Goal: Task Accomplishment & Management: Complete application form

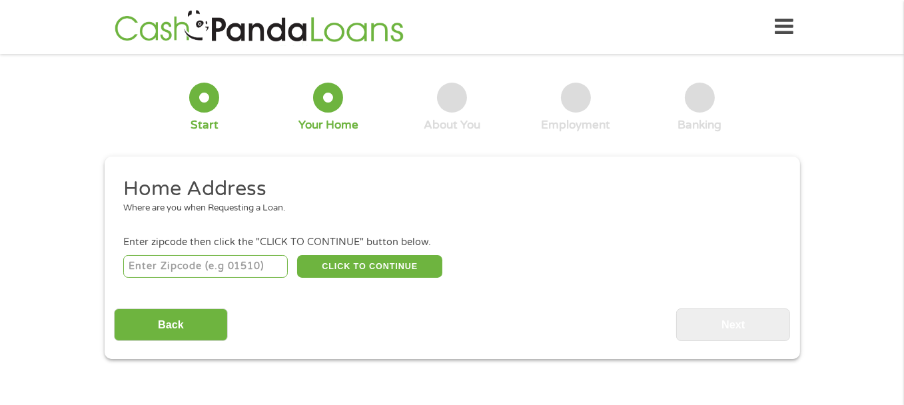
click at [231, 263] on input "number" at bounding box center [205, 266] width 165 height 23
type input "32102"
click at [368, 264] on button "CLICK TO CONTINUE" at bounding box center [369, 266] width 145 height 23
type input "32102"
type input "Astor"
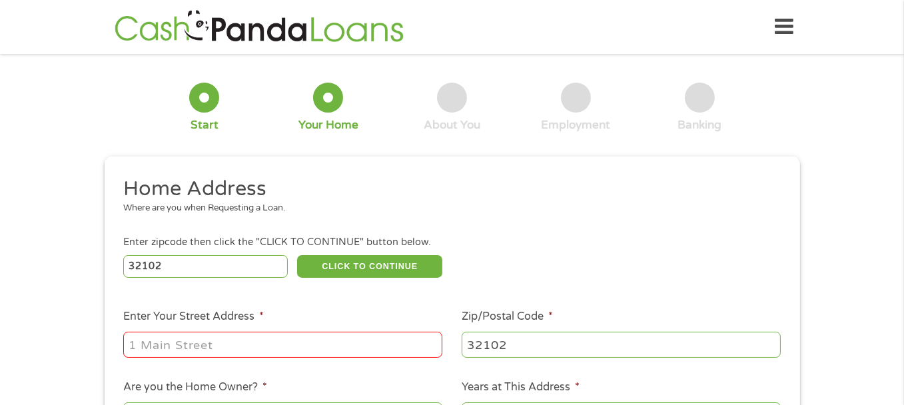
click at [205, 206] on div "Where are you when Requesting a Loan." at bounding box center [447, 208] width 648 height 13
click at [196, 342] on input "Enter Your Street Address *" at bounding box center [282, 344] width 319 height 25
type input "[STREET_ADDRESS]"
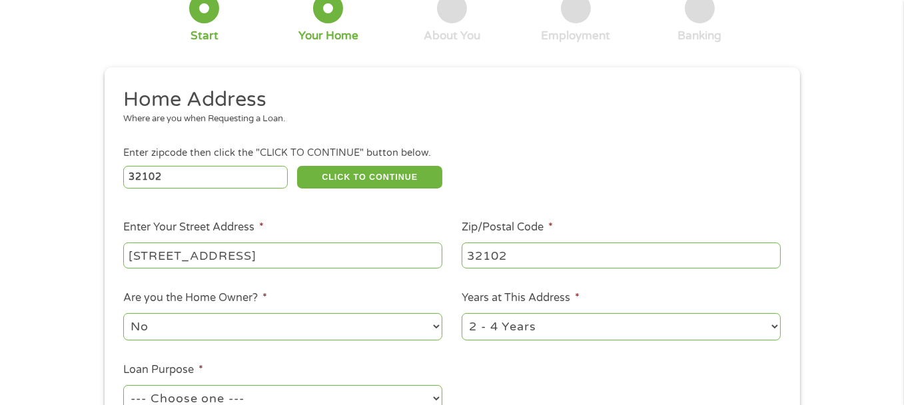
scroll to position [111, 0]
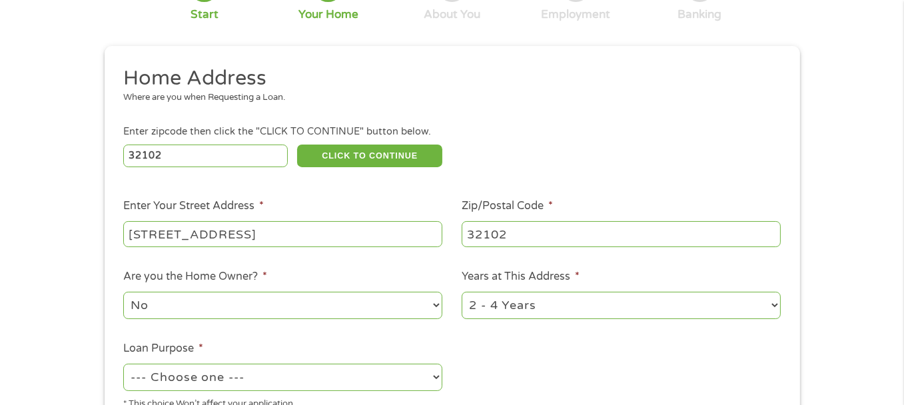
click at [427, 304] on select "No Yes" at bounding box center [282, 305] width 319 height 27
select select "yes"
click at [123, 292] on select "No Yes" at bounding box center [282, 305] width 319 height 27
click at [775, 304] on select "1 Year or less 1 - 2 Years 2 - 4 Years Over 4 Years" at bounding box center [621, 305] width 319 height 27
select select "60months"
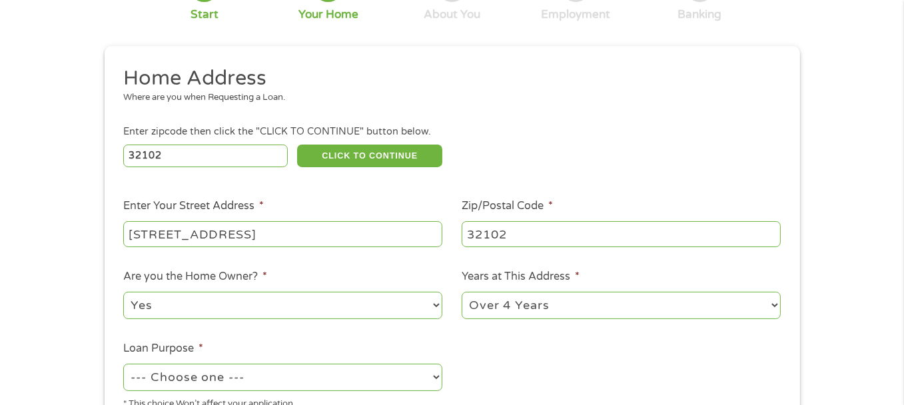
click at [462, 292] on select "1 Year or less 1 - 2 Years 2 - 4 Years Over 4 Years" at bounding box center [621, 305] width 319 height 27
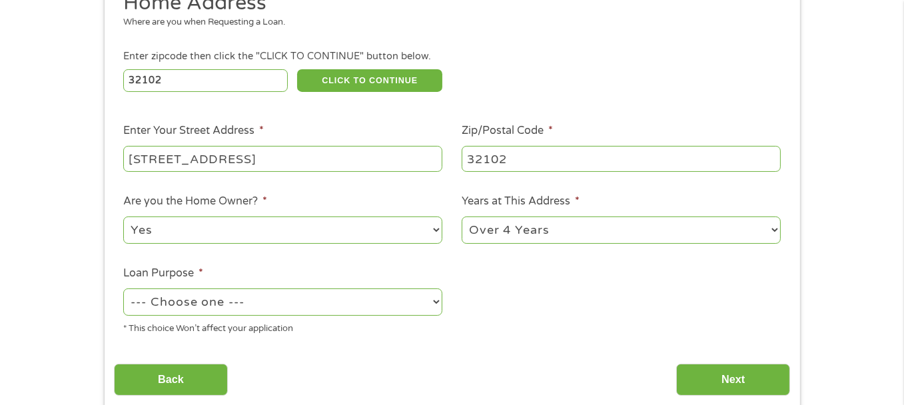
scroll to position [222, 0]
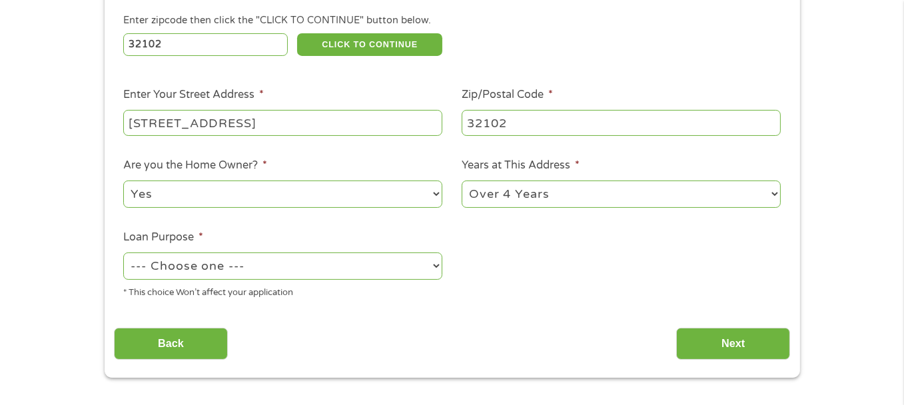
click at [432, 266] on select "--- Choose one --- Pay Bills Debt Consolidation Home Improvement Major Purchase…" at bounding box center [282, 265] width 319 height 27
select select "paybills"
click at [123, 253] on select "--- Choose one --- Pay Bills Debt Consolidation Home Improvement Major Purchase…" at bounding box center [282, 265] width 319 height 27
click at [724, 343] on input "Next" at bounding box center [733, 344] width 114 height 33
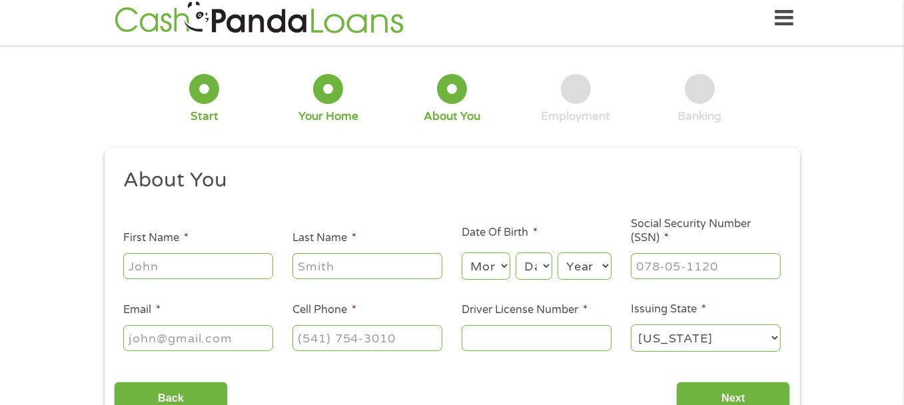
scroll to position [0, 0]
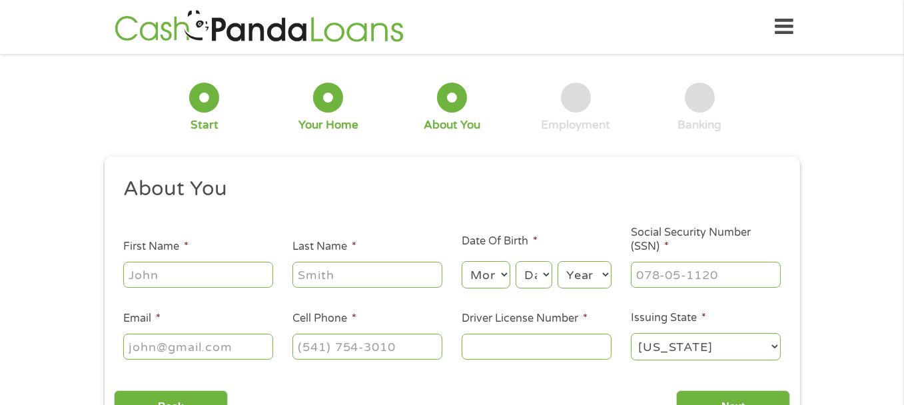
click at [227, 271] on input "First Name *" at bounding box center [198, 274] width 150 height 25
type input "[PERSON_NAME]"
type input "[EMAIL_ADDRESS][DOMAIN_NAME]"
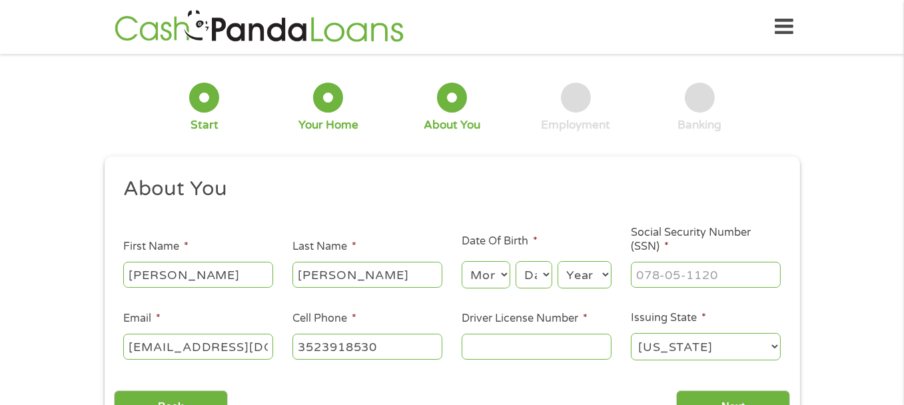
type input "[PHONE_NUMBER]"
type input "___-__-____"
click at [698, 274] on input "___-__-____" at bounding box center [706, 274] width 150 height 25
click at [493, 268] on select "Month 1 2 3 4 5 6 7 8 9 10 11 12" at bounding box center [486, 274] width 49 height 27
select select "9"
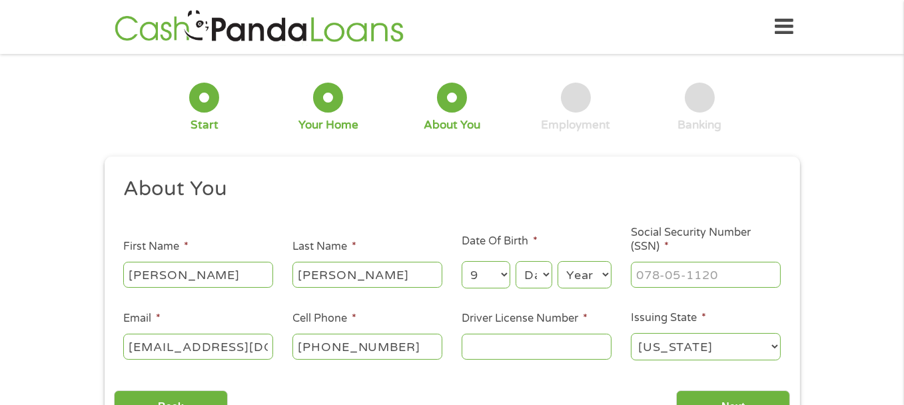
click at [462, 262] on select "Month 1 2 3 4 5 6 7 8 9 10 11 12" at bounding box center [486, 274] width 49 height 27
click at [539, 272] on select "Day 1 2 3 4 5 6 7 8 9 10 11 12 13 14 15 16 17 18 19 20 21 22 23 24 25 26 27 28 …" at bounding box center [534, 274] width 36 height 27
select select "10"
click at [516, 262] on select "Day 1 2 3 4 5 6 7 8 9 10 11 12 13 14 15 16 17 18 19 20 21 22 23 24 25 26 27 28 …" at bounding box center [534, 274] width 36 height 27
click at [591, 278] on select "Year [DATE] 2006 2005 2004 2003 2002 2001 2000 1999 1998 1997 1996 1995 1994 19…" at bounding box center [585, 274] width 54 height 27
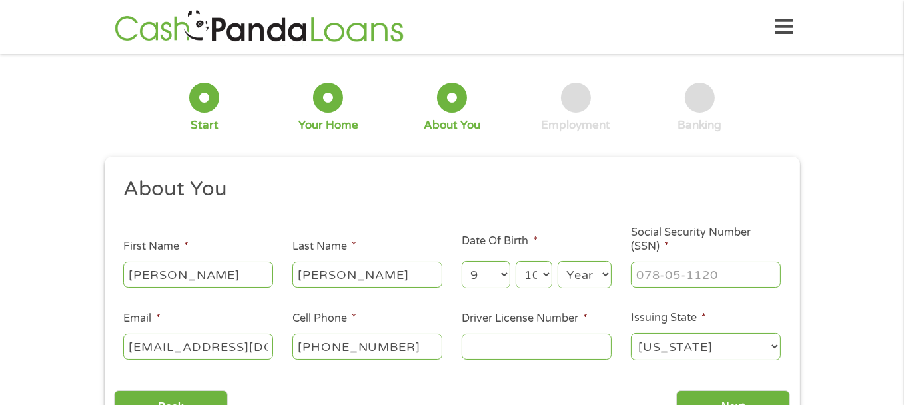
select select "1954"
click at [558, 262] on select "Year [DATE] 2006 2005 2004 2003 2002 2001 2000 1999 1998 1997 1996 1995 1994 19…" at bounding box center [585, 274] width 54 height 27
click at [694, 274] on input "___-__-____" at bounding box center [706, 274] width 150 height 25
type input "264-27-0184"
click at [512, 349] on input "Driver License Number *" at bounding box center [537, 346] width 150 height 25
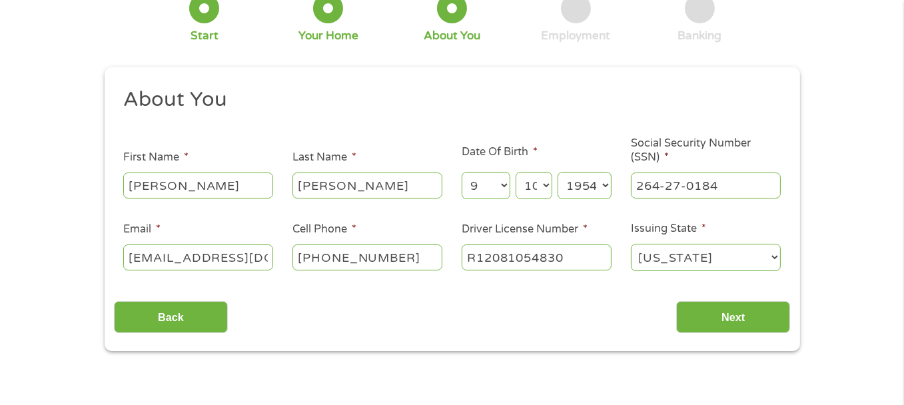
scroll to position [111, 0]
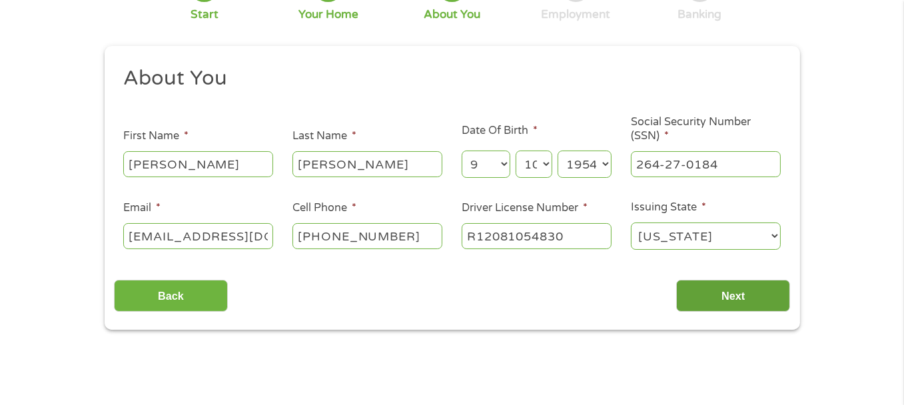
type input "R12081054830"
click at [712, 297] on input "Next" at bounding box center [733, 296] width 114 height 33
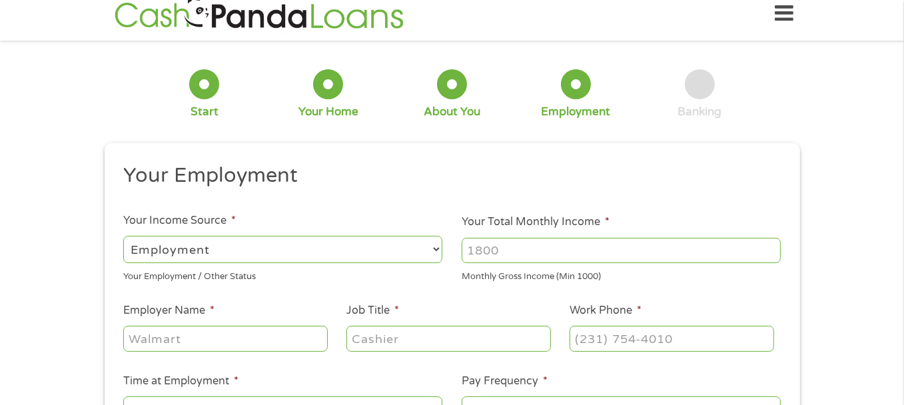
scroll to position [0, 0]
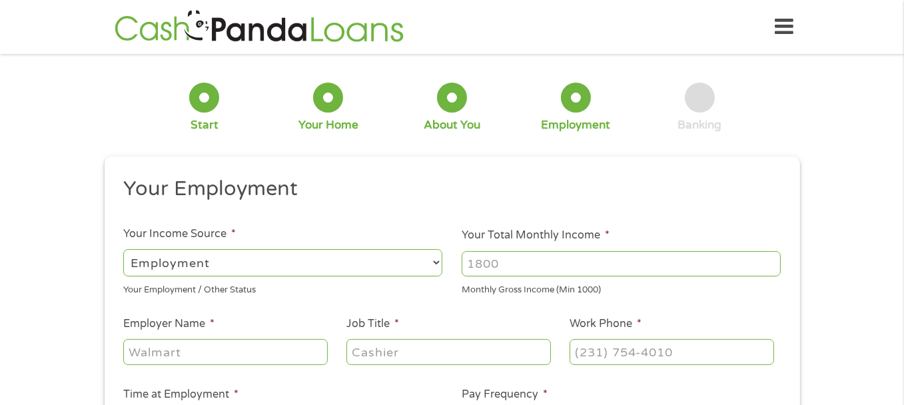
click at [342, 259] on select "--- Choose one --- Employment [DEMOGRAPHIC_DATA] Benefits" at bounding box center [282, 262] width 319 height 27
select select "benefits"
click at [123, 249] on select "--- Choose one --- Employment [DEMOGRAPHIC_DATA] Benefits" at bounding box center [282, 262] width 319 height 27
type input "Other"
type input "[PHONE_NUMBER]"
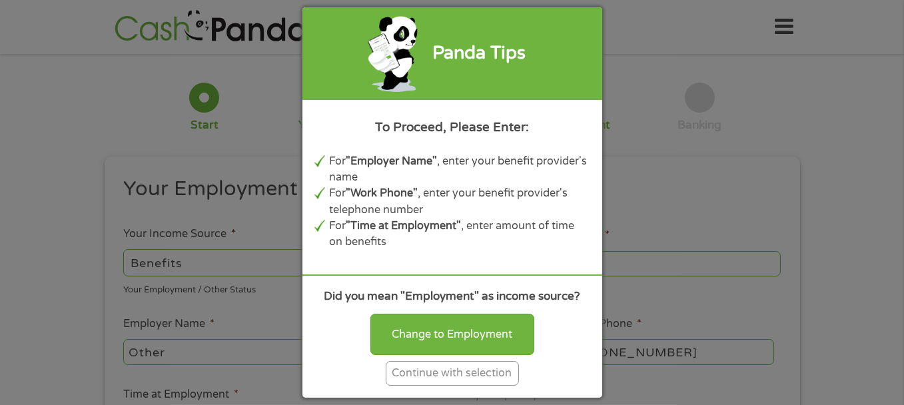
click at [457, 376] on div "Continue with selection" at bounding box center [452, 373] width 133 height 25
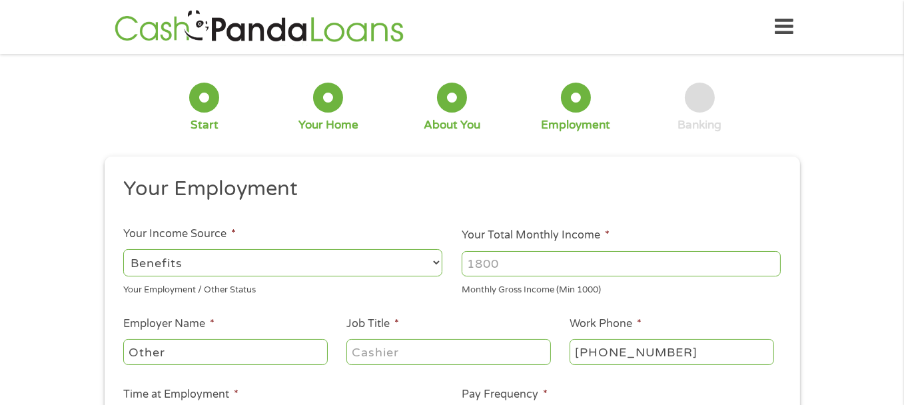
click at [527, 264] on input "Your Total Monthly Income *" at bounding box center [621, 263] width 319 height 25
type input "3717"
click at [311, 357] on input "Other" at bounding box center [225, 351] width 204 height 25
type input "O"
type input "Retired"
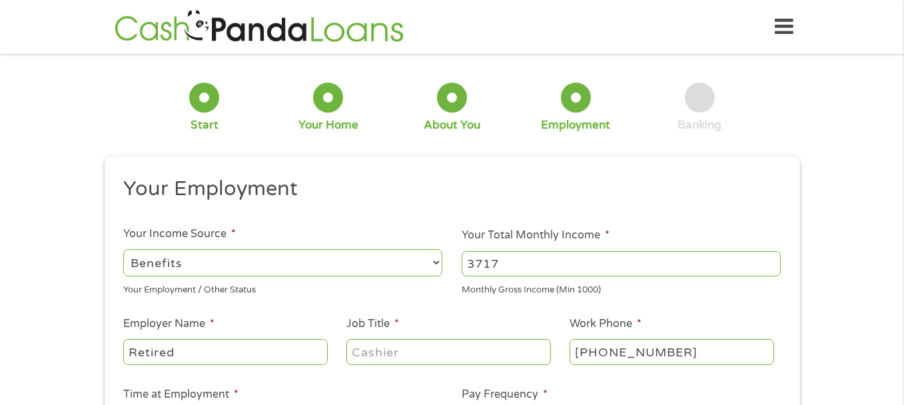
click at [515, 352] on input "Job Title *" at bounding box center [448, 351] width 204 height 25
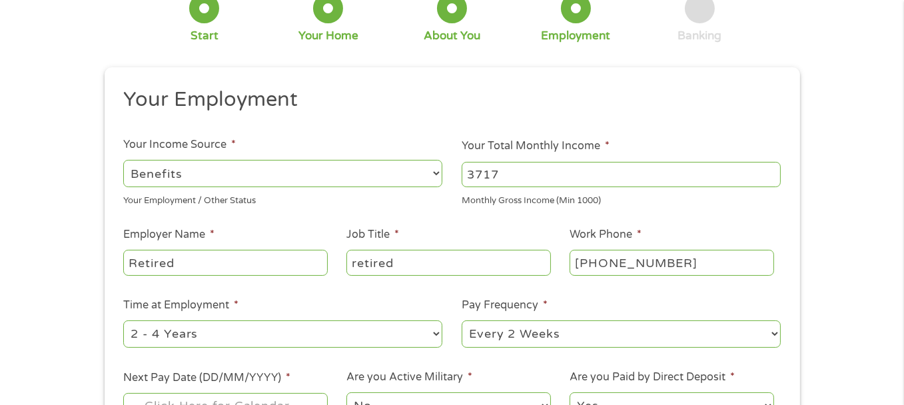
scroll to position [111, 0]
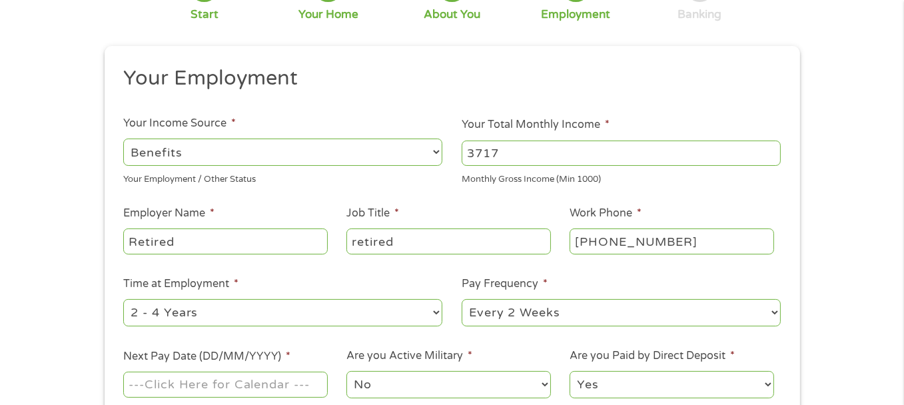
type input "retired"
click at [436, 314] on select "--- Choose one --- 1 Year or less 1 - 2 Years 2 - 4 Years Over 4 Years" at bounding box center [282, 312] width 319 height 27
click at [123, 299] on select "--- Choose one --- 1 Year or less 1 - 2 Years 2 - 4 Years Over 4 Years" at bounding box center [282, 312] width 319 height 27
click at [434, 310] on select "--- Choose one --- 1 Year or less 1 - 2 Years 2 - 4 Years Over 4 Years" at bounding box center [282, 312] width 319 height 27
select select "60months"
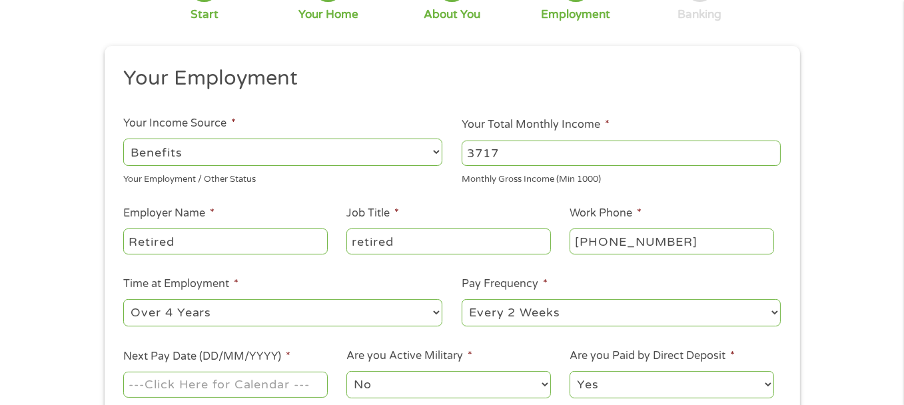
click at [123, 299] on select "--- Choose one --- 1 Year or less 1 - 2 Years 2 - 4 Years Over 4 Years" at bounding box center [282, 312] width 319 height 27
click at [759, 310] on select "--- Choose one --- Every 2 Weeks Every Week Monthly Semi-Monthly" at bounding box center [621, 312] width 319 height 27
select select "monthly"
click at [462, 299] on select "--- Choose one --- Every 2 Weeks Every Week Monthly Semi-Monthly" at bounding box center [621, 312] width 319 height 27
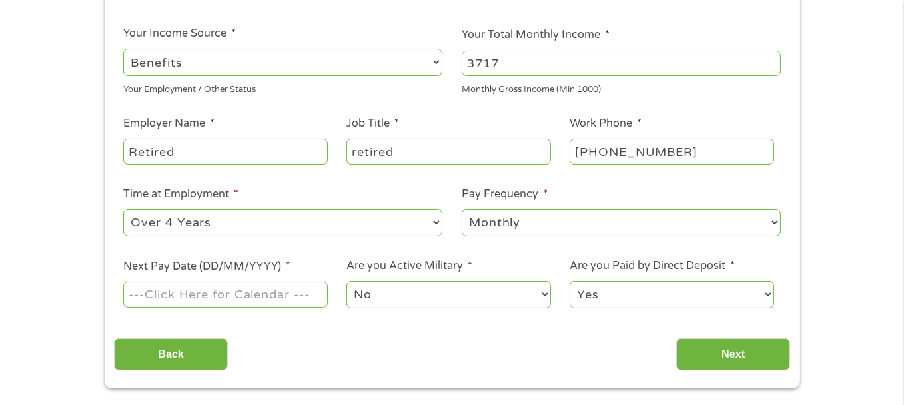
scroll to position [222, 0]
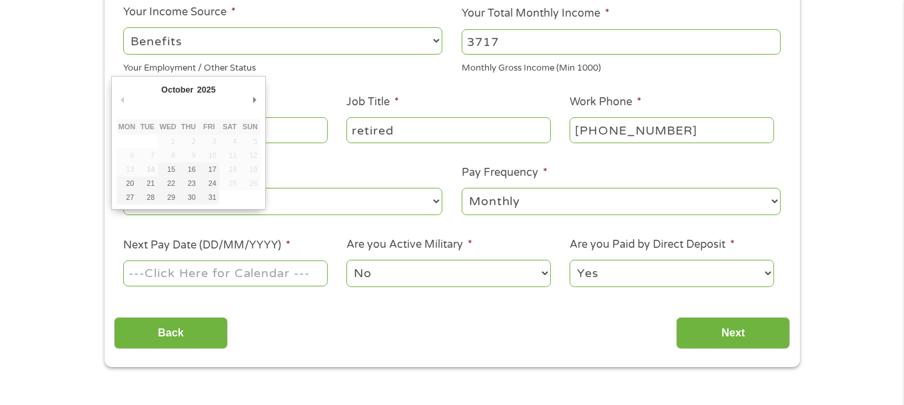
click at [280, 270] on input "Next Pay Date (DD/MM/YYYY) *" at bounding box center [225, 272] width 204 height 25
type input "[DATE]"
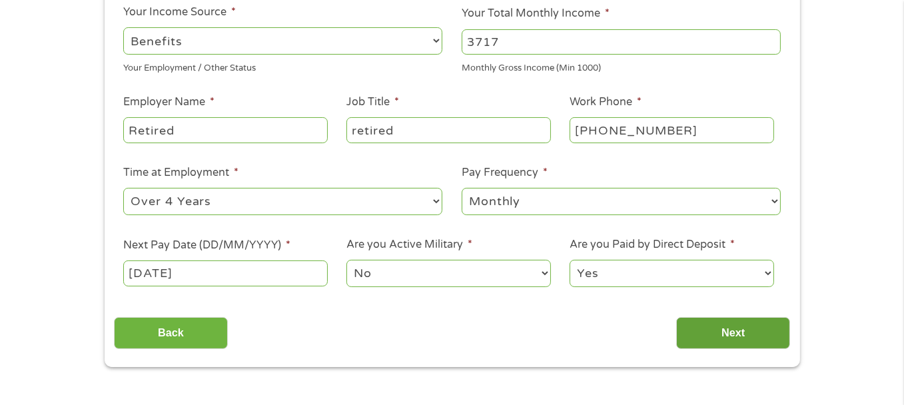
click at [745, 329] on input "Next" at bounding box center [733, 333] width 114 height 33
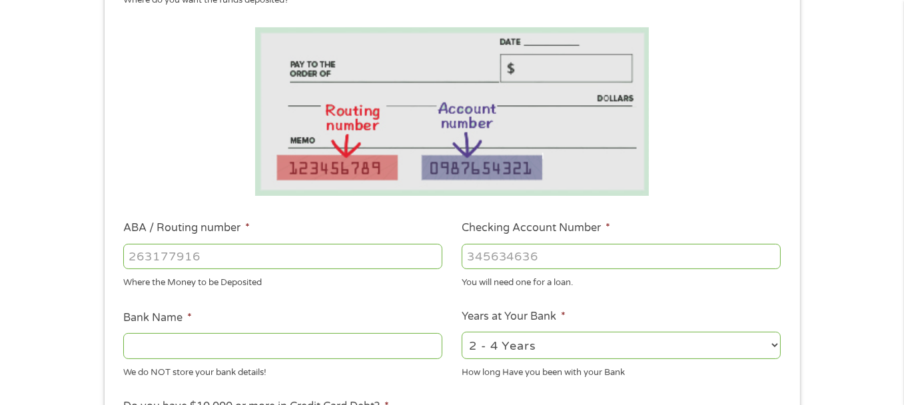
scroll to position [333, 0]
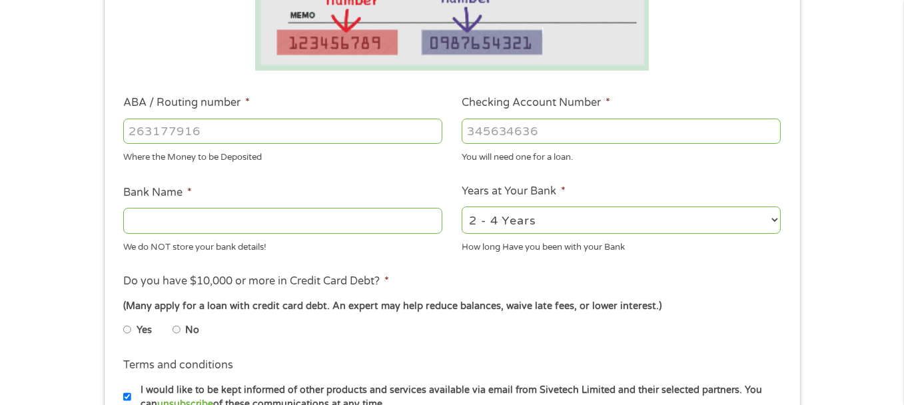
click at [244, 126] on input "ABA / Routing number *" at bounding box center [282, 131] width 319 height 25
type input "263181368"
type input "FAIRWINDS CREDIT UNION"
type input "263181368"
click at [544, 129] on input "Checking Account Number *" at bounding box center [621, 131] width 319 height 25
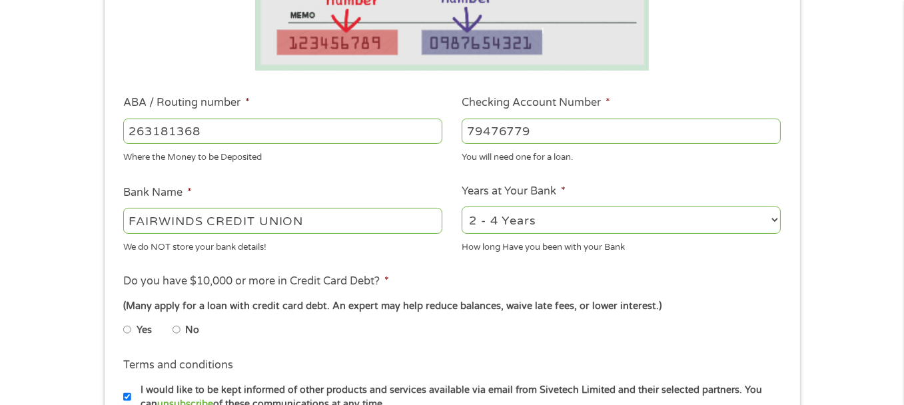
type input "79476779"
click at [758, 219] on select "2 - 4 Years 6 - 12 Months 1 - 2 Years Over 4 Years" at bounding box center [621, 220] width 319 height 27
select select "24months"
click at [462, 207] on select "2 - 4 Years 6 - 12 Months 1 - 2 Years Over 4 Years" at bounding box center [621, 220] width 319 height 27
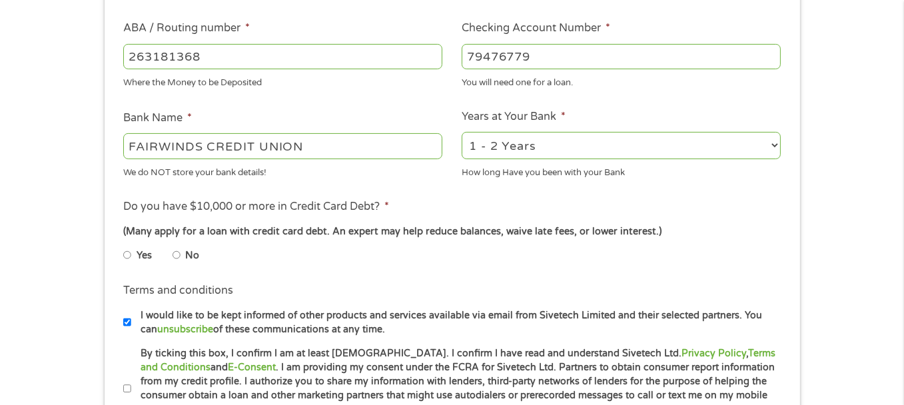
scroll to position [444, 0]
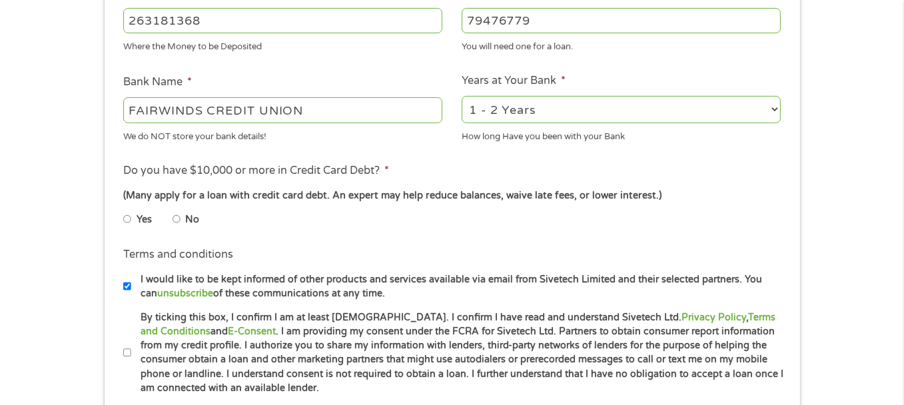
click at [176, 217] on input "No" at bounding box center [177, 219] width 8 height 21
radio input "true"
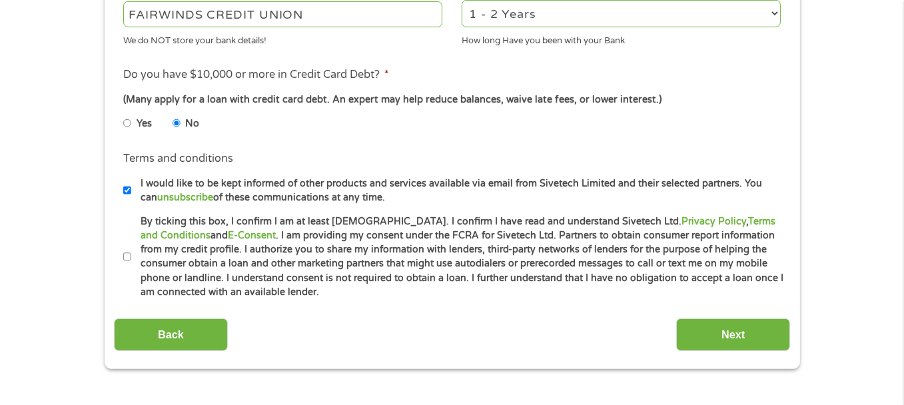
scroll to position [555, 0]
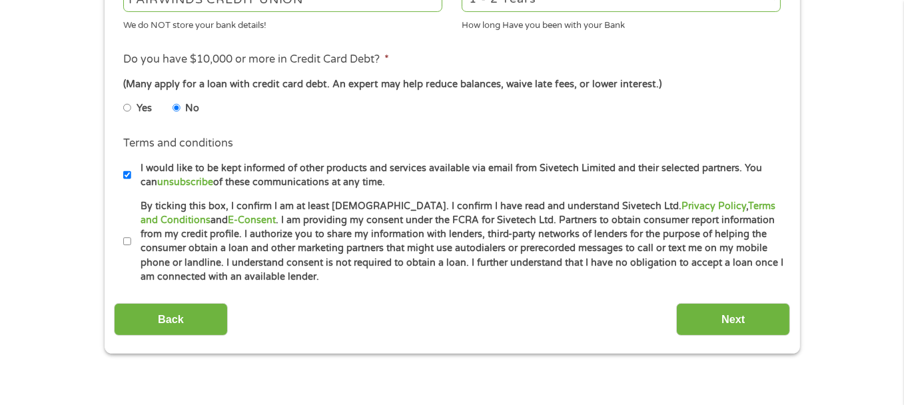
click at [127, 241] on input "By ticking this box, I confirm I am at least [DEMOGRAPHIC_DATA]. I confirm I ha…" at bounding box center [127, 241] width 8 height 21
checkbox input "true"
click at [730, 318] on input "Next" at bounding box center [733, 319] width 114 height 33
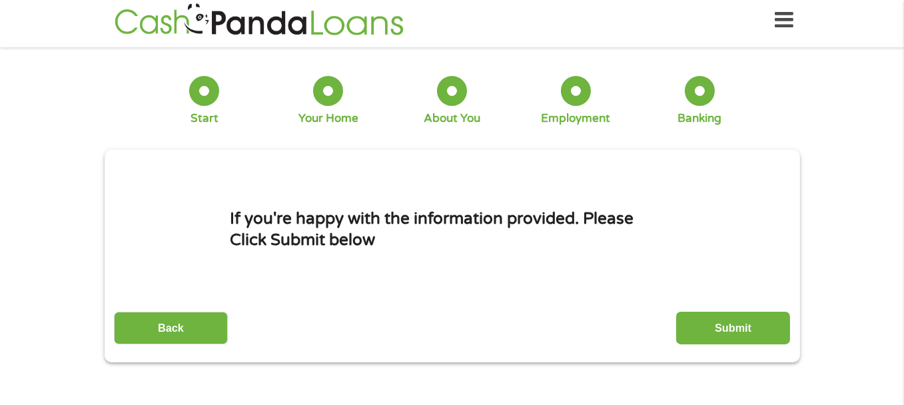
scroll to position [0, 0]
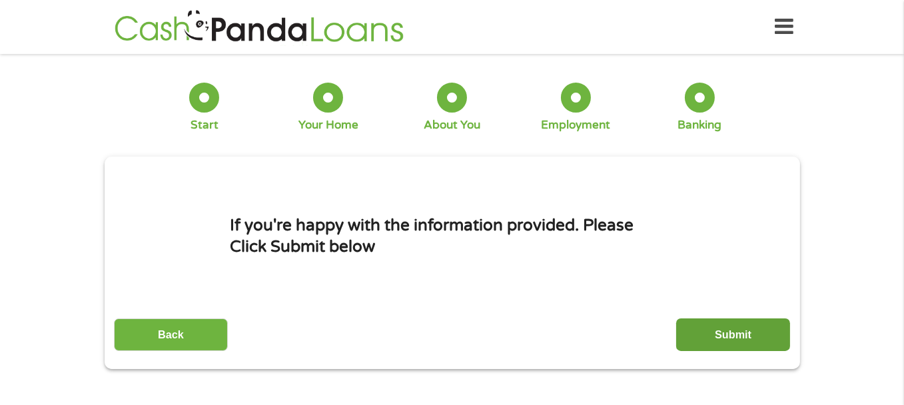
click at [733, 336] on input "Submit" at bounding box center [733, 334] width 114 height 33
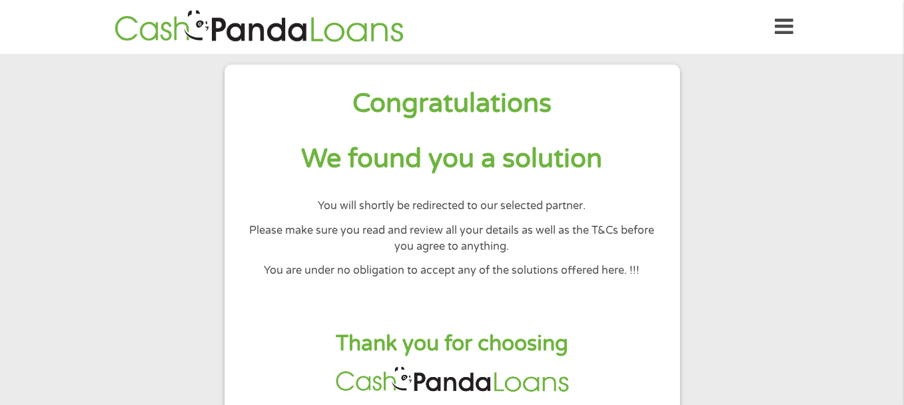
scroll to position [111, 0]
